Goal: Check status: Check status

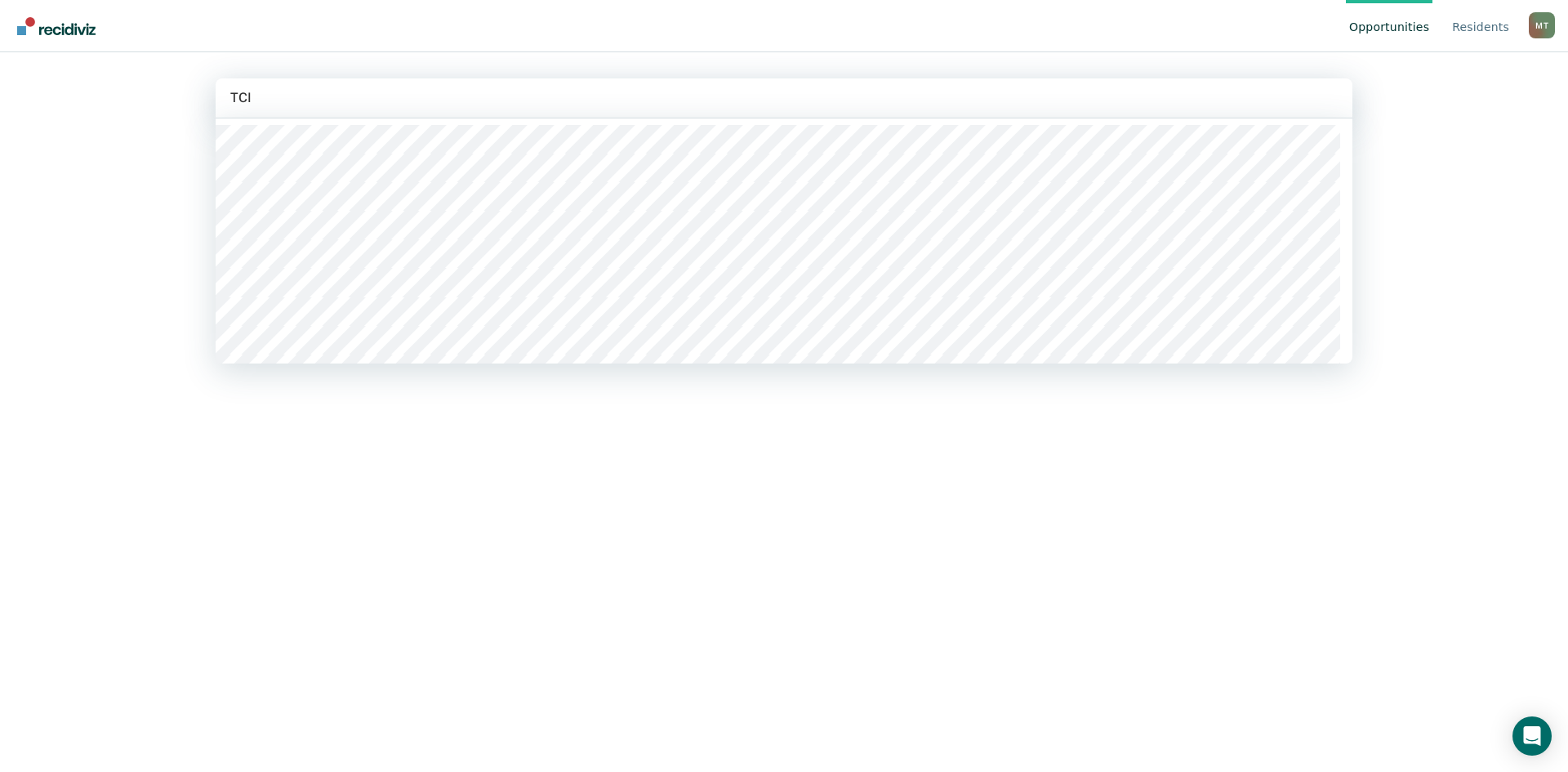
type input "TCIX"
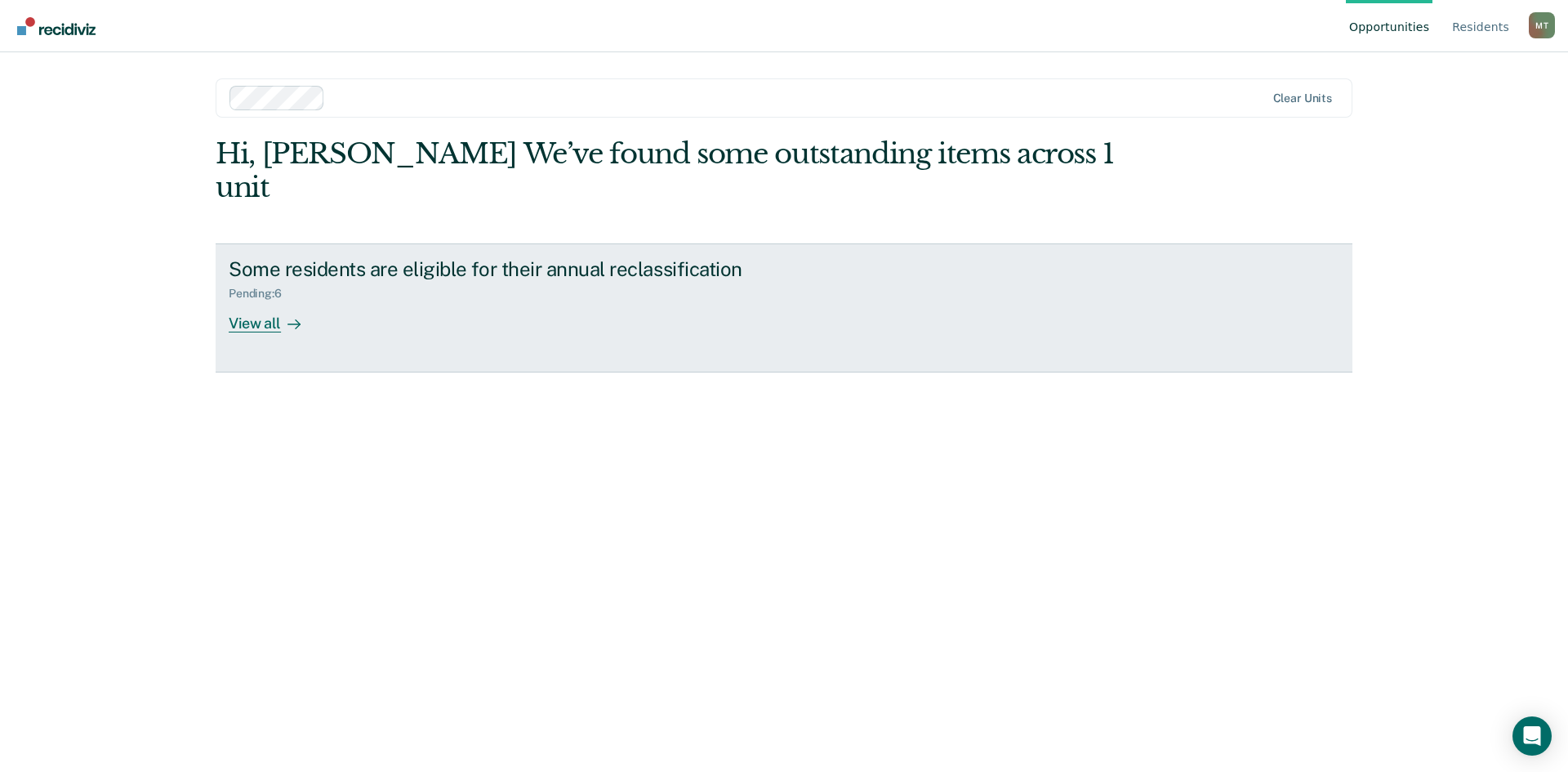
click at [271, 301] on div "View all" at bounding box center [274, 317] width 92 height 31
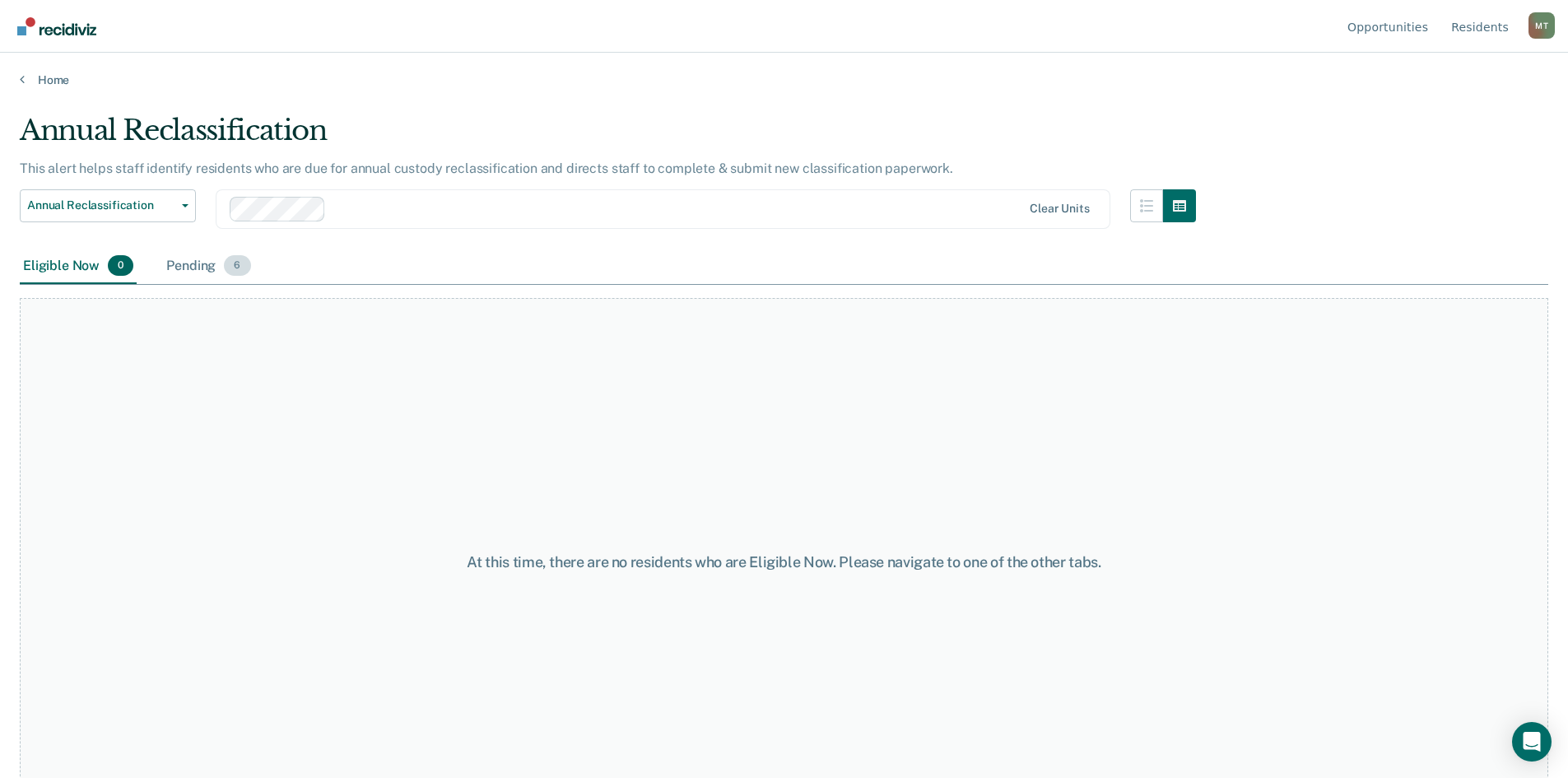
click at [200, 263] on div "Pending 6" at bounding box center [208, 266] width 90 height 36
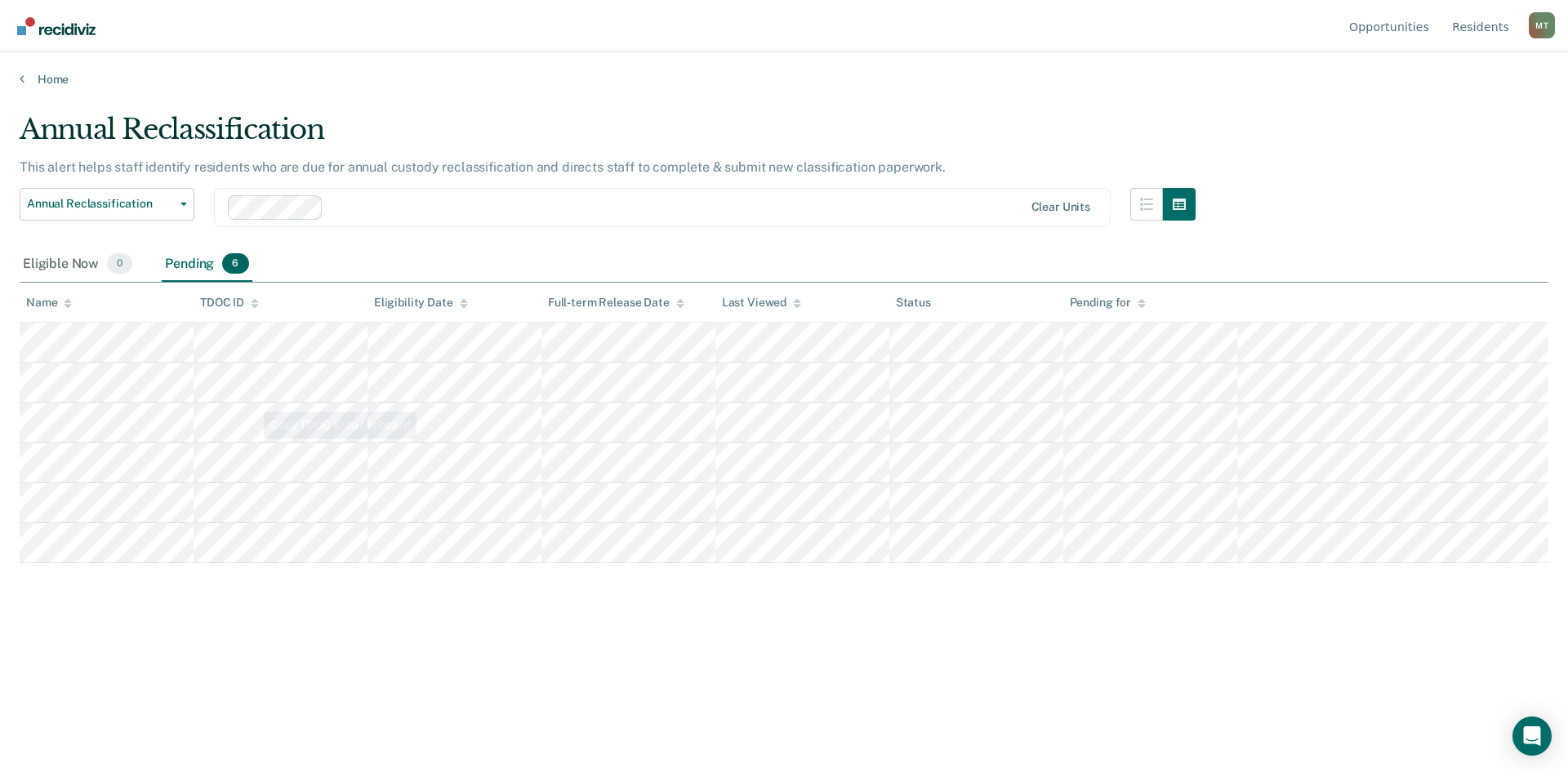
click at [116, 653] on div "Annual Reclassification This alert helps staff identify residents who are due f…" at bounding box center [784, 407] width 1529 height 589
click at [423, 686] on div "Annual Reclassification This alert helps staff identify residents who are due f…" at bounding box center [784, 407] width 1529 height 589
